Goal: Information Seeking & Learning: Learn about a topic

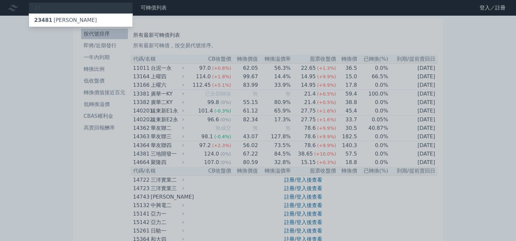
type input "2"
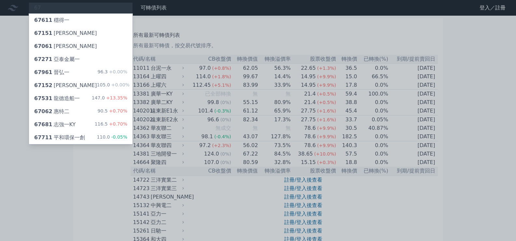
type input "6"
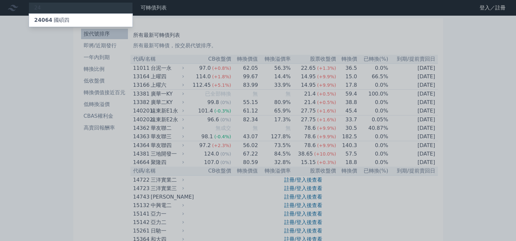
type input "2"
type input "8"
type input "2"
type input "8"
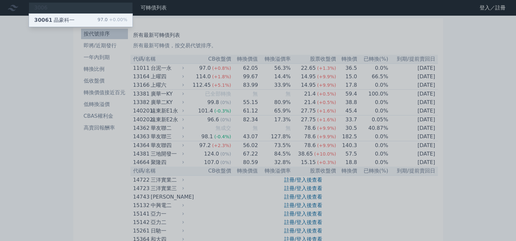
type input "3006"
click at [75, 24] on div "30061 晶豪科一 97.0 +0.00%" at bounding box center [81, 20] width 104 height 13
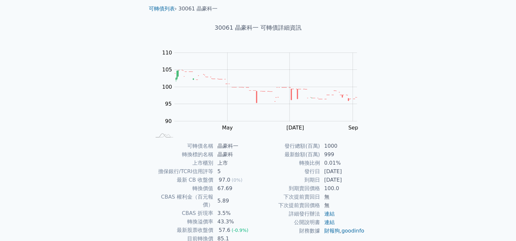
scroll to position [33, 0]
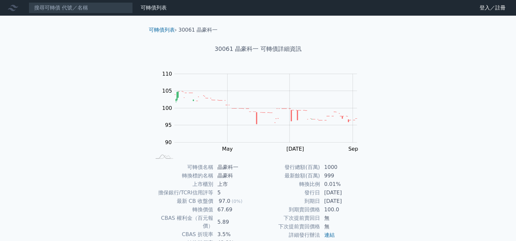
click at [81, 18] on div "可轉債列表 財務數據 可轉債列表 財務數據 登入／註冊 登入／註冊 可轉債列表 › 30061 晶豪科一 30061 晶豪科一 可轉債詳細資訊 Zoom Ou…" at bounding box center [258, 155] width 516 height 310
click at [85, 11] on input at bounding box center [81, 7] width 104 height 11
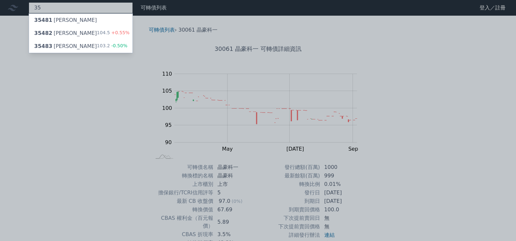
type input "3"
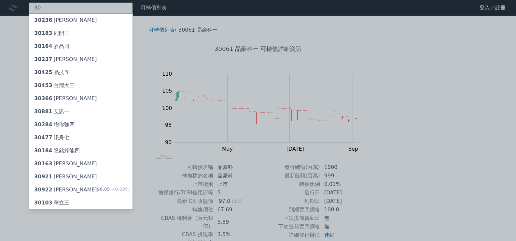
type input "3"
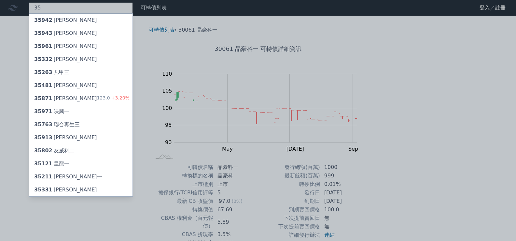
type input "3"
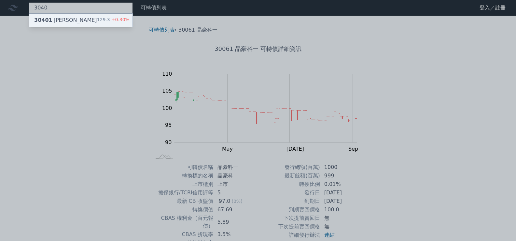
type input "3040"
click at [65, 17] on div "30401 遠見一" at bounding box center [65, 20] width 63 height 8
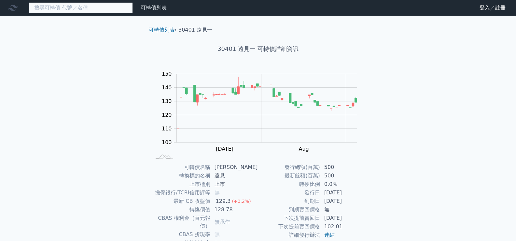
click at [64, 7] on input at bounding box center [81, 7] width 104 height 11
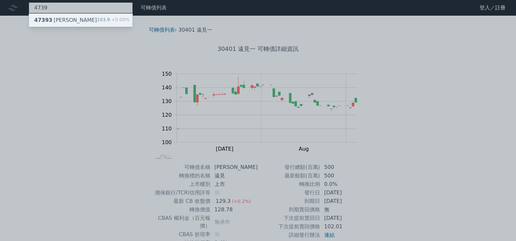
type input "4739"
click at [66, 15] on div "47393 康普三 103.9 +0.00%" at bounding box center [81, 20] width 104 height 13
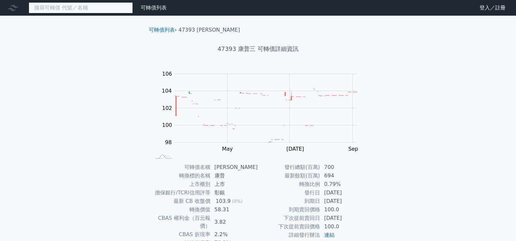
click at [70, 11] on input at bounding box center [81, 7] width 104 height 11
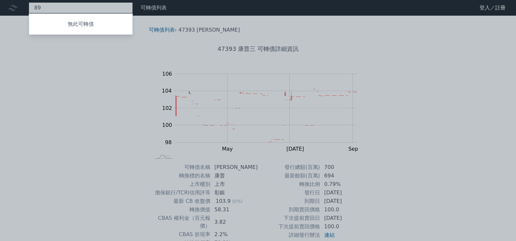
type input "8"
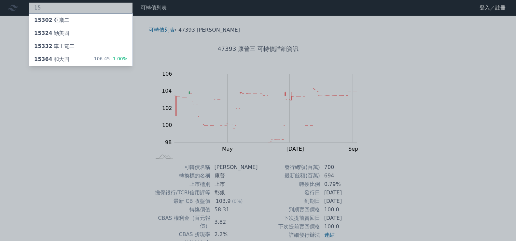
type input "1"
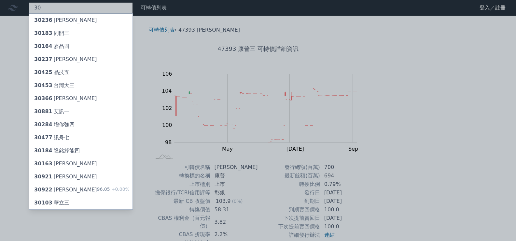
type input "3"
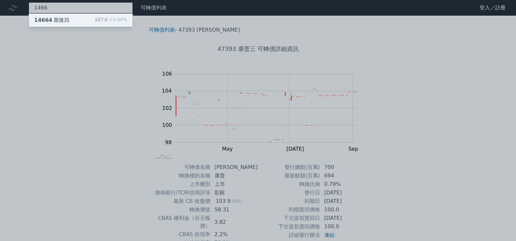
type input "1466"
click at [71, 16] on div "14664 聚隆四 107.0 +0.00%" at bounding box center [81, 20] width 104 height 13
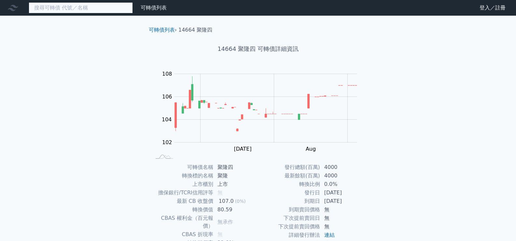
click at [93, 7] on input at bounding box center [81, 7] width 104 height 11
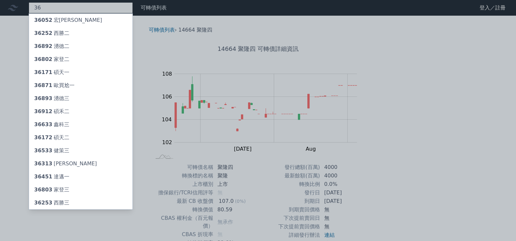
type input "3"
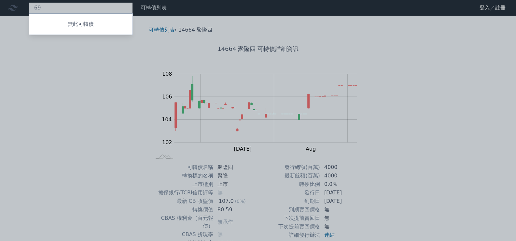
type input "6"
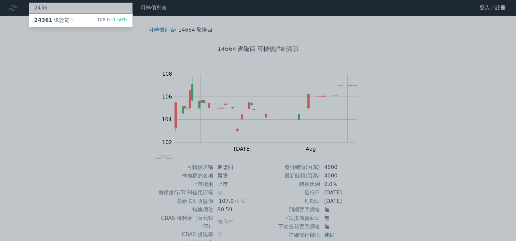
type input "2436"
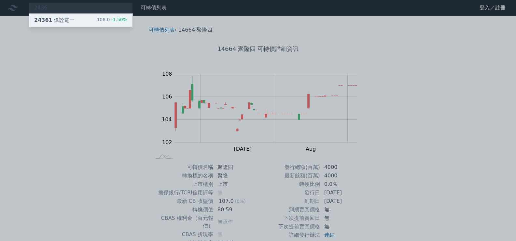
click at [85, 17] on div "24361 偉詮電一 108.0 -1.50%" at bounding box center [81, 20] width 104 height 13
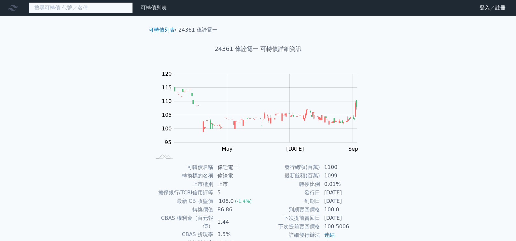
click at [85, 3] on input at bounding box center [81, 7] width 104 height 11
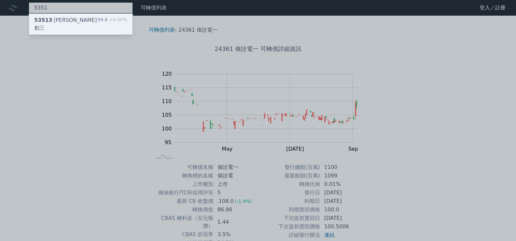
type input "5351"
click at [77, 19] on div "53513 [PERSON_NAME]創三 99.6 +0.00%" at bounding box center [81, 24] width 104 height 21
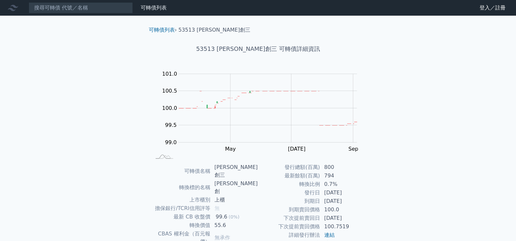
click at [98, 15] on nav "可轉債列表 財務數據 可轉債列表 財務數據 登入／註冊 登入／註冊" at bounding box center [258, 8] width 516 height 16
click at [100, 9] on input at bounding box center [81, 7] width 104 height 11
click at [89, 9] on input at bounding box center [81, 7] width 104 height 11
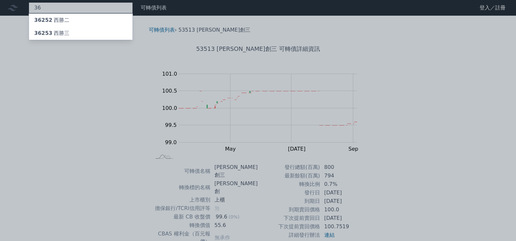
type input "3"
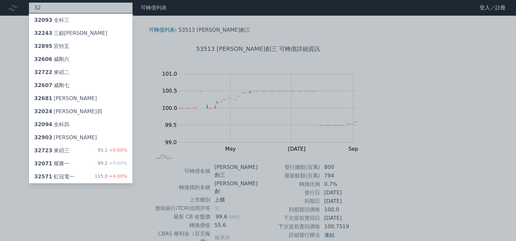
type input "3"
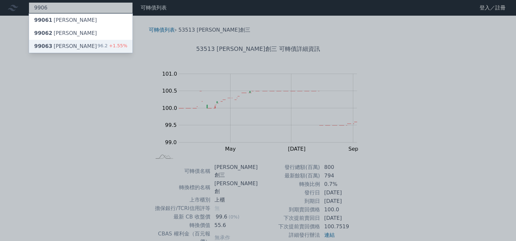
type input "9906"
click at [72, 41] on div "99063 欣巴巴三 96.2 +1.55%" at bounding box center [81, 46] width 104 height 13
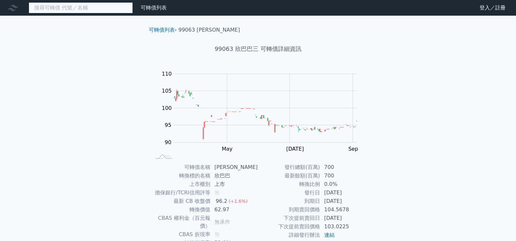
click at [105, 11] on input at bounding box center [81, 7] width 104 height 11
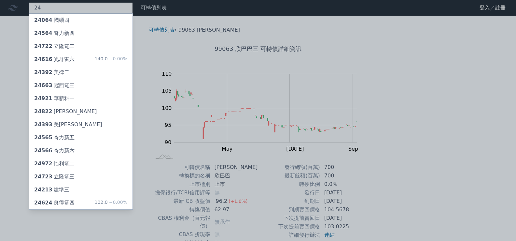
type input "2"
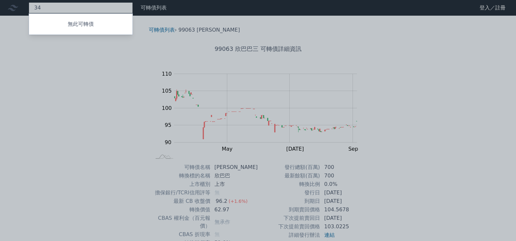
type input "3"
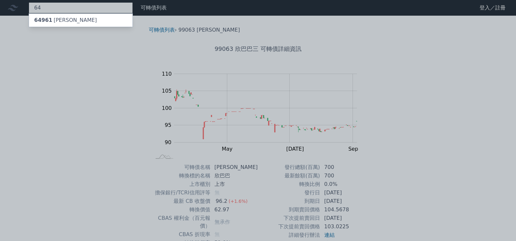
type input "6"
type input "4564"
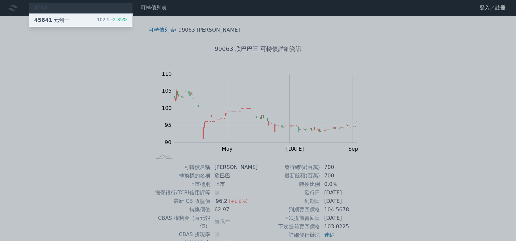
click at [78, 18] on div "45641 元翎一 102.5 -2.35%" at bounding box center [81, 20] width 104 height 13
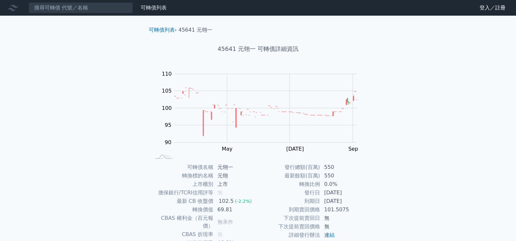
click at [89, 15] on nav "可轉債列表 財務數據 可轉債列表 財務數據 登入／註冊 登入／註冊" at bounding box center [258, 8] width 516 height 16
click at [92, 8] on input at bounding box center [81, 7] width 104 height 11
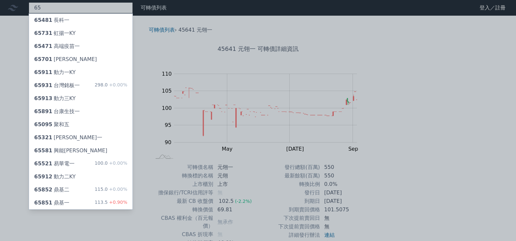
type input "6"
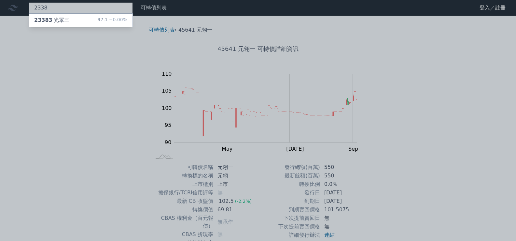
type input "2338"
click at [66, 12] on div at bounding box center [258, 120] width 516 height 241
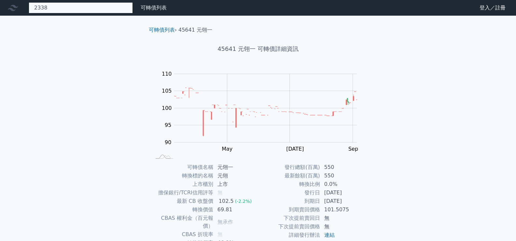
click at [66, 6] on div "2338 23383 光罩三 97.1 +0.00%" at bounding box center [81, 7] width 104 height 11
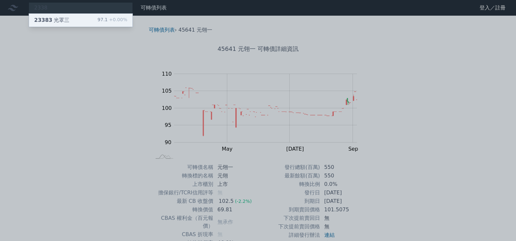
click at [68, 20] on div "23383 光罩三 97.1 +0.00%" at bounding box center [81, 20] width 104 height 13
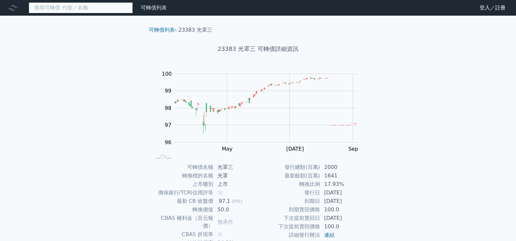
click at [94, 8] on input at bounding box center [81, 7] width 104 height 11
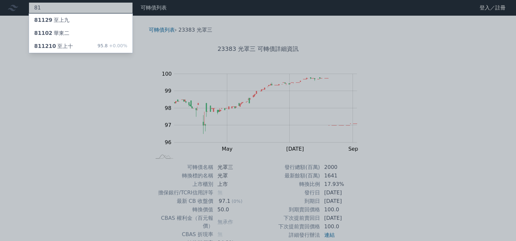
type input "8"
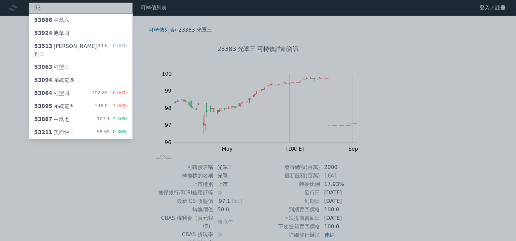
type input "5"
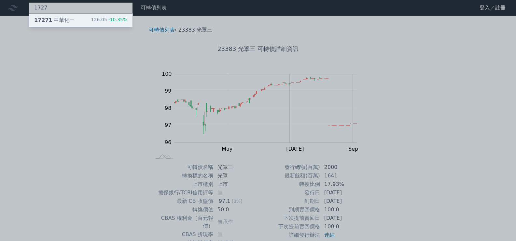
type input "1727"
click at [39, 23] on span "17271" at bounding box center [43, 20] width 18 height 6
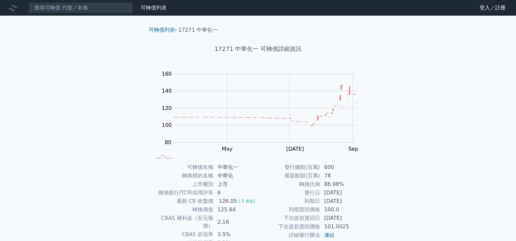
click at [76, 16] on div "可轉債列表 財務數據 可轉債列表 財務數據 登入／註冊 登入／註冊 可轉債列表 › 17271 中華化一 17271 中華化一 可轉債詳細資訊 Zoom Ou…" at bounding box center [258, 155] width 516 height 310
click at [77, 10] on input at bounding box center [81, 7] width 104 height 11
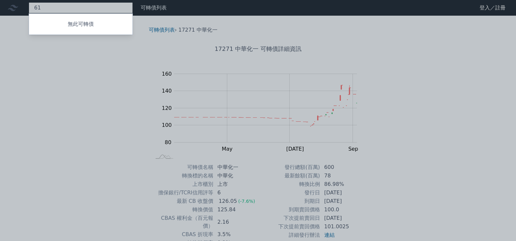
type input "6"
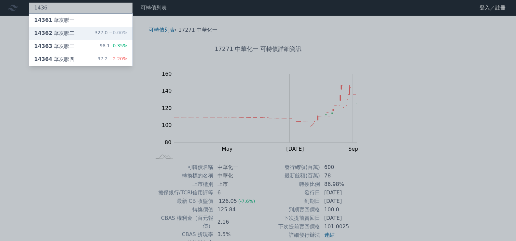
type input "1436"
click at [69, 28] on div "14362 華友聯二 327.0 +0.00%" at bounding box center [81, 33] width 104 height 13
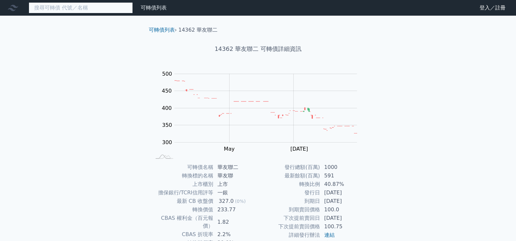
click at [72, 12] on input at bounding box center [81, 7] width 104 height 11
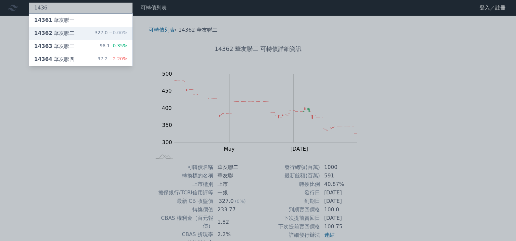
type input "1436"
click at [68, 39] on div "14362 華友聯二 327.0 +0.00%" at bounding box center [81, 33] width 104 height 13
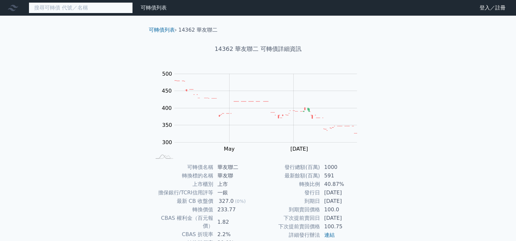
click at [76, 11] on input at bounding box center [81, 7] width 104 height 11
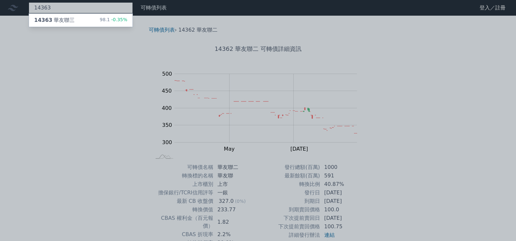
type input "14363"
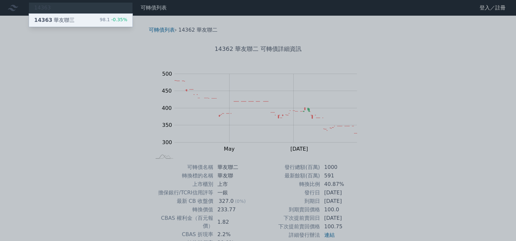
click at [80, 17] on div "14363 華友聯三 98.1 -0.35%" at bounding box center [81, 20] width 104 height 13
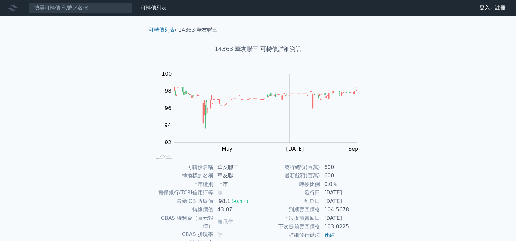
click at [62, 15] on nav "可轉債列表 財務數據 可轉債列表 財務數據 登入／註冊 登入／註冊" at bounding box center [258, 8] width 516 height 16
click at [63, 11] on input at bounding box center [81, 7] width 104 height 11
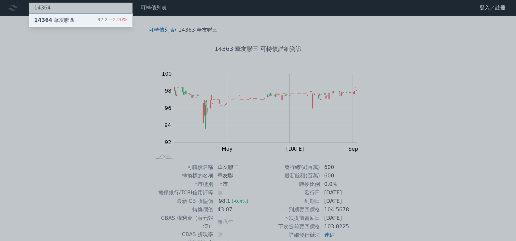
type input "14364"
click at [62, 17] on div "14364 華友聯四" at bounding box center [54, 20] width 40 height 8
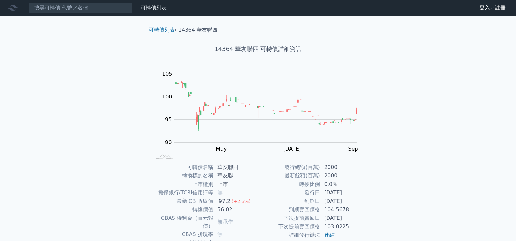
click at [76, 14] on nav "可轉債列表 財務數據 可轉債列表 財務數據 登入／註冊 登入／註冊" at bounding box center [258, 8] width 516 height 16
click at [77, 11] on input at bounding box center [81, 7] width 104 height 11
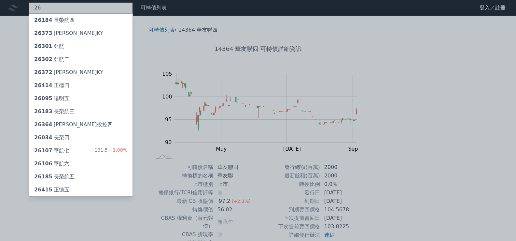
type input "2"
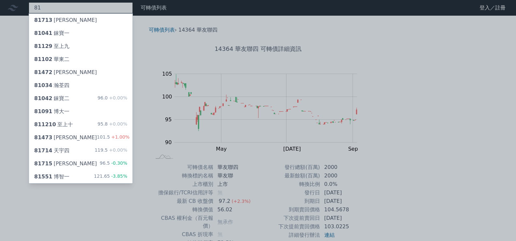
type input "8"
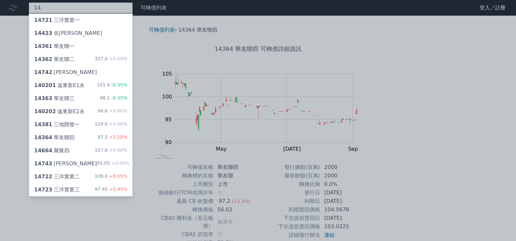
type input "1"
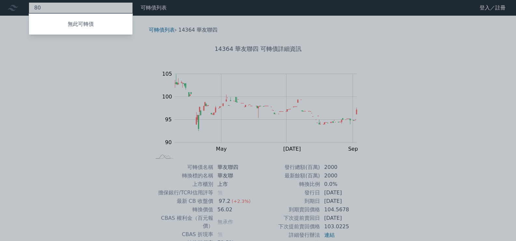
type input "8"
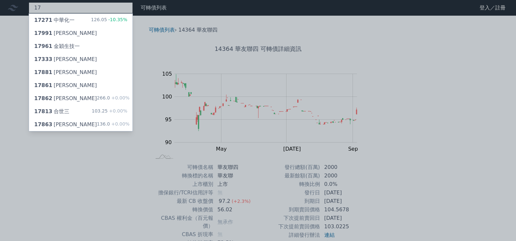
type input "1"
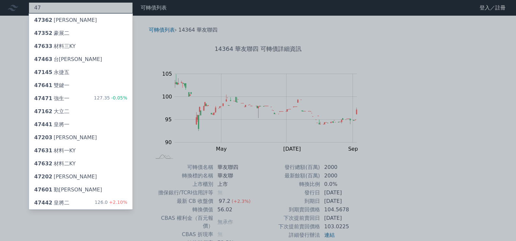
type input "4"
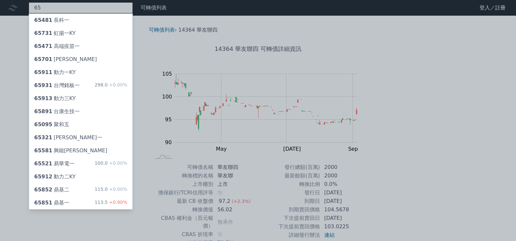
type input "6"
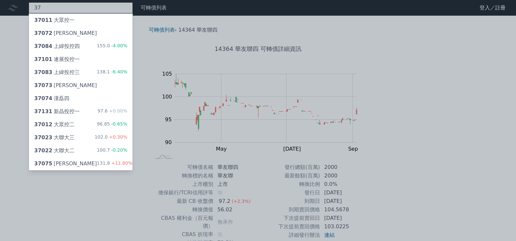
type input "3"
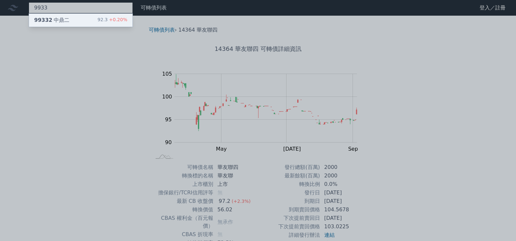
type input "9933"
click at [75, 16] on div "99332 中鼎二 92.3 +0.20%" at bounding box center [81, 20] width 104 height 13
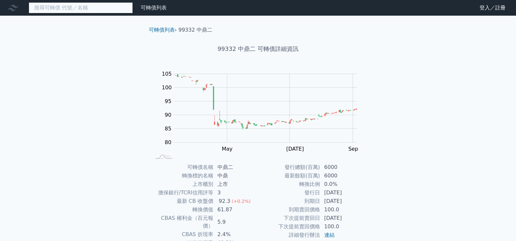
click at [79, 10] on input at bounding box center [81, 7] width 104 height 11
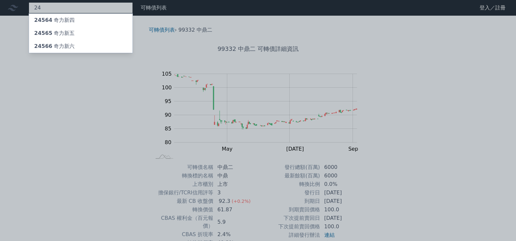
type input "2"
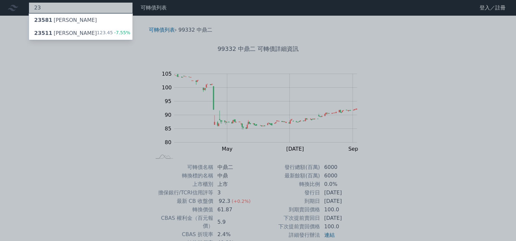
type input "2"
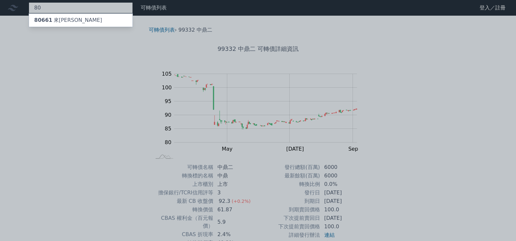
type input "8"
type input "2337"
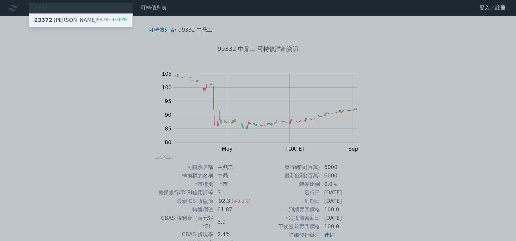
click at [51, 23] on div "23372 [PERSON_NAME]" at bounding box center [65, 20] width 63 height 8
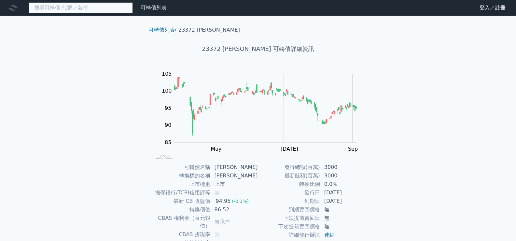
click at [80, 3] on input at bounding box center [81, 7] width 104 height 11
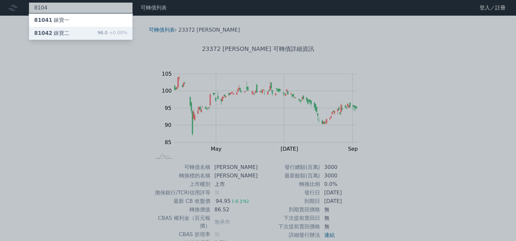
type input "8104"
click at [82, 31] on div "81042 錸寶二 96.0 +0.00%" at bounding box center [81, 33] width 104 height 13
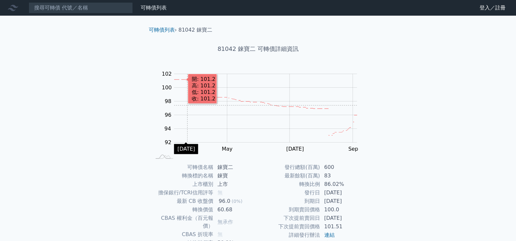
scroll to position [33, 0]
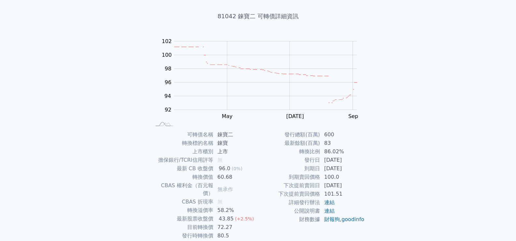
click at [148, 162] on div "可轉債名稱 錸寶二 轉換標的名稱 錸寶 上市櫃別 上市 擔保銀行/TCRI信用評等 無 最新 CB 收盤價 96.0 (0%) 轉換價值 60.68 CBAS…" at bounding box center [258, 189] width 229 height 118
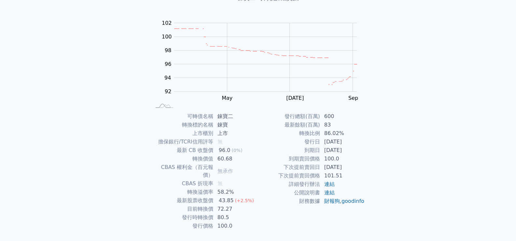
scroll to position [61, 0]
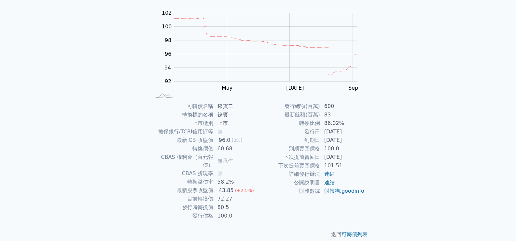
drag, startPoint x: 215, startPoint y: 240, endPoint x: 223, endPoint y: 228, distance: 14.8
click at [223, 230] on p "返回 可轉債列表" at bounding box center [258, 234] width 229 height 8
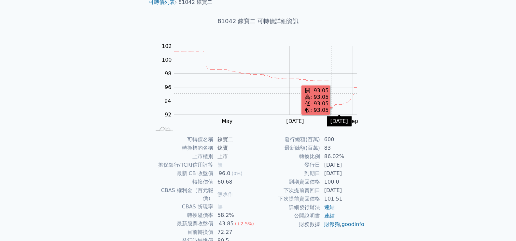
scroll to position [0, 0]
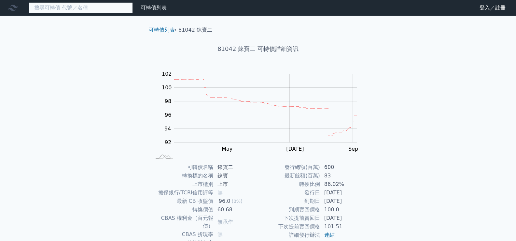
click at [125, 11] on input at bounding box center [81, 7] width 104 height 11
click at [84, 9] on input at bounding box center [81, 7] width 104 height 11
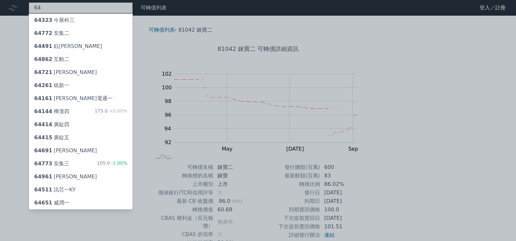
type input "6"
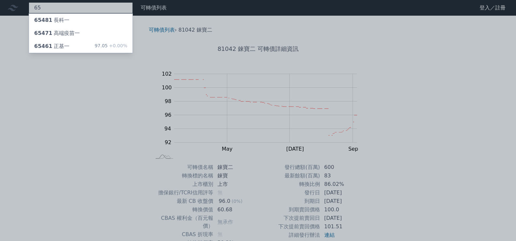
type input "6"
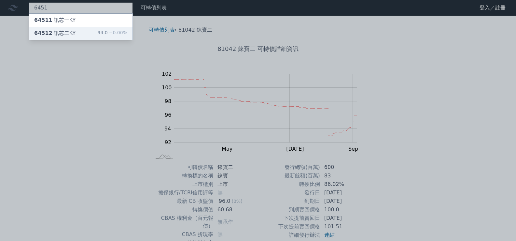
type input "6451"
click at [74, 31] on div "64512 訊芯二KY 94.0 +0.00%" at bounding box center [81, 33] width 104 height 13
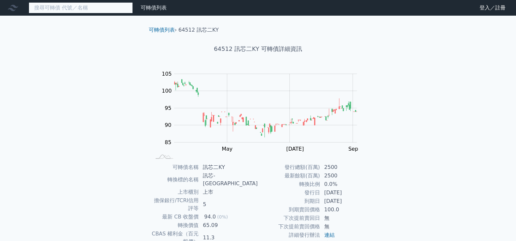
click at [76, 11] on input at bounding box center [81, 7] width 104 height 11
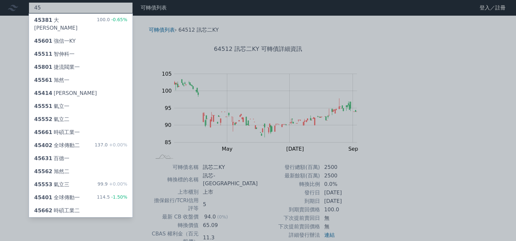
type input "4"
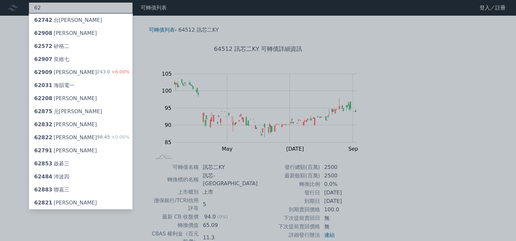
type input "6"
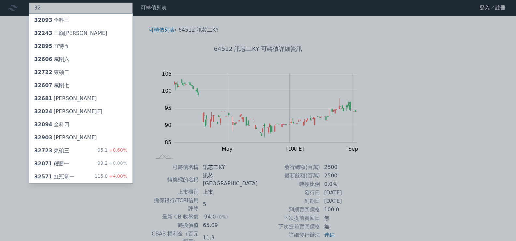
type input "3"
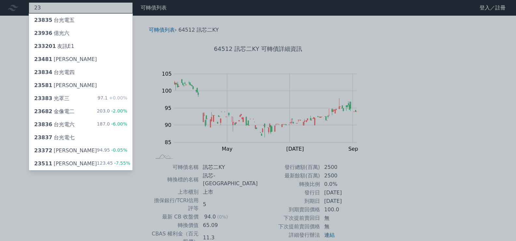
type input "2"
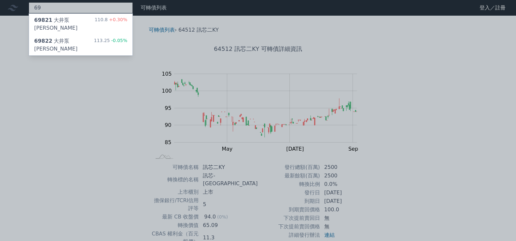
type input "6"
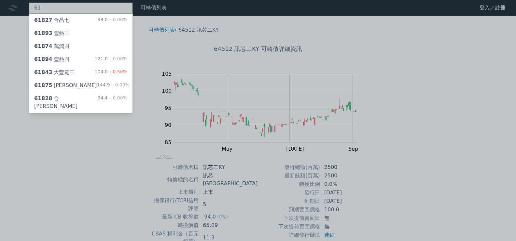
type input "6"
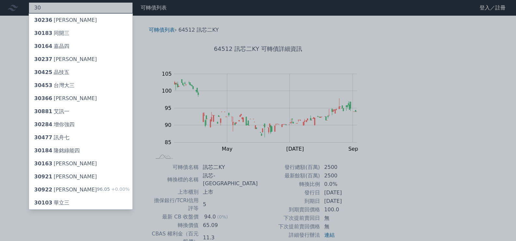
type input "3"
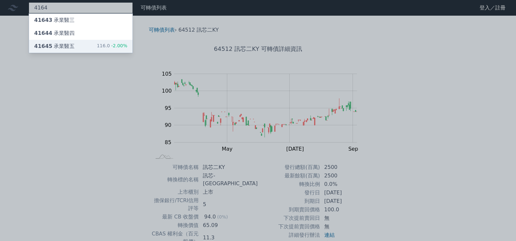
type input "4164"
click at [62, 43] on div "41645 承業醫五" at bounding box center [54, 46] width 40 height 8
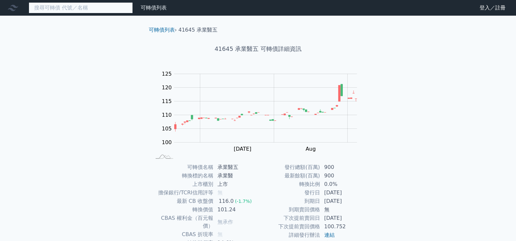
click at [95, 8] on input at bounding box center [81, 7] width 104 height 11
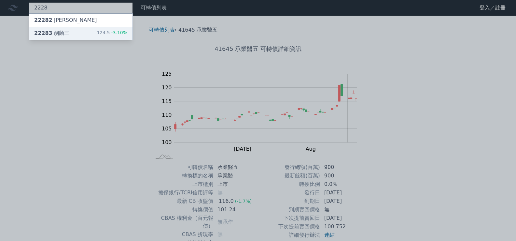
type input "2228"
click at [87, 29] on div "22283 劍麟三 124.5 -3.10%" at bounding box center [81, 33] width 104 height 13
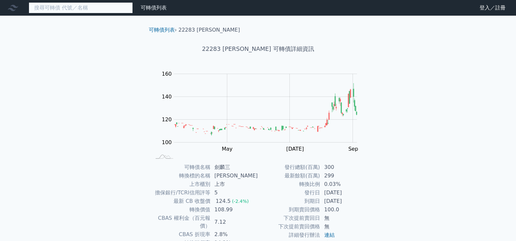
click at [66, 8] on input at bounding box center [81, 7] width 104 height 11
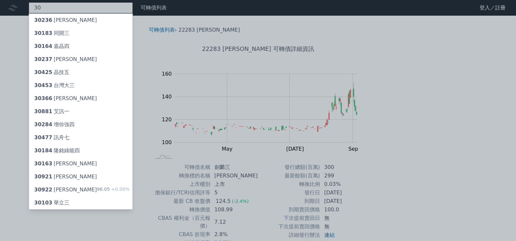
type input "3"
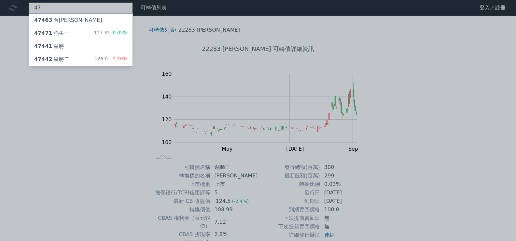
type input "4"
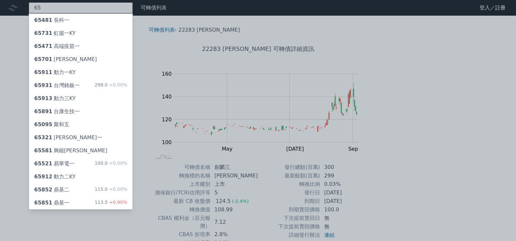
type input "6"
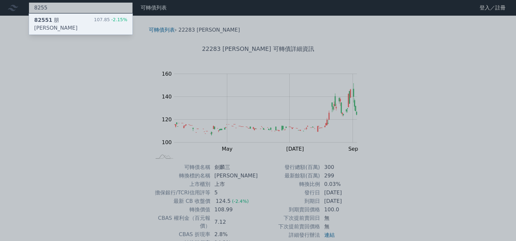
type input "8255"
click at [54, 24] on div "82551 朋[PERSON_NAME]" at bounding box center [64, 24] width 60 height 16
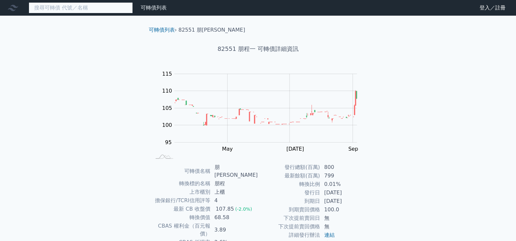
click at [77, 7] on input at bounding box center [81, 7] width 104 height 11
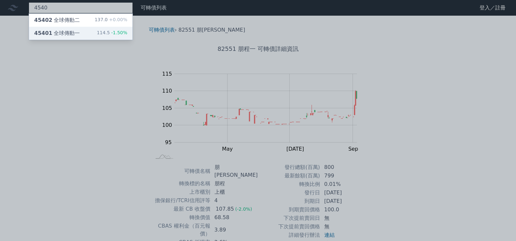
type input "4540"
click at [74, 32] on div "45401 全球傳動一" at bounding box center [57, 33] width 46 height 8
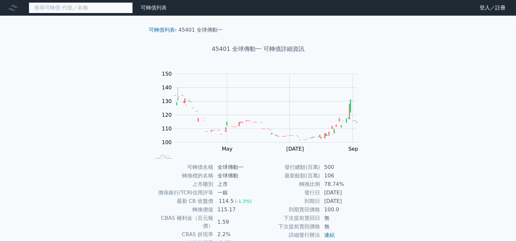
click at [80, 7] on input at bounding box center [81, 7] width 104 height 11
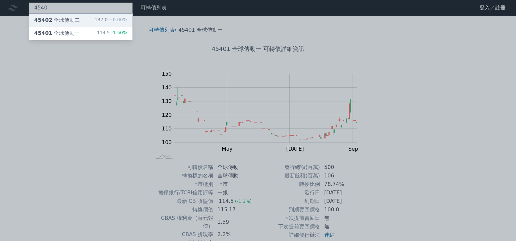
type input "4540"
click at [79, 18] on div "45402 全球傳動二 137.0 +0.00%" at bounding box center [81, 20] width 104 height 13
